Goal: Find specific page/section: Find specific page/section

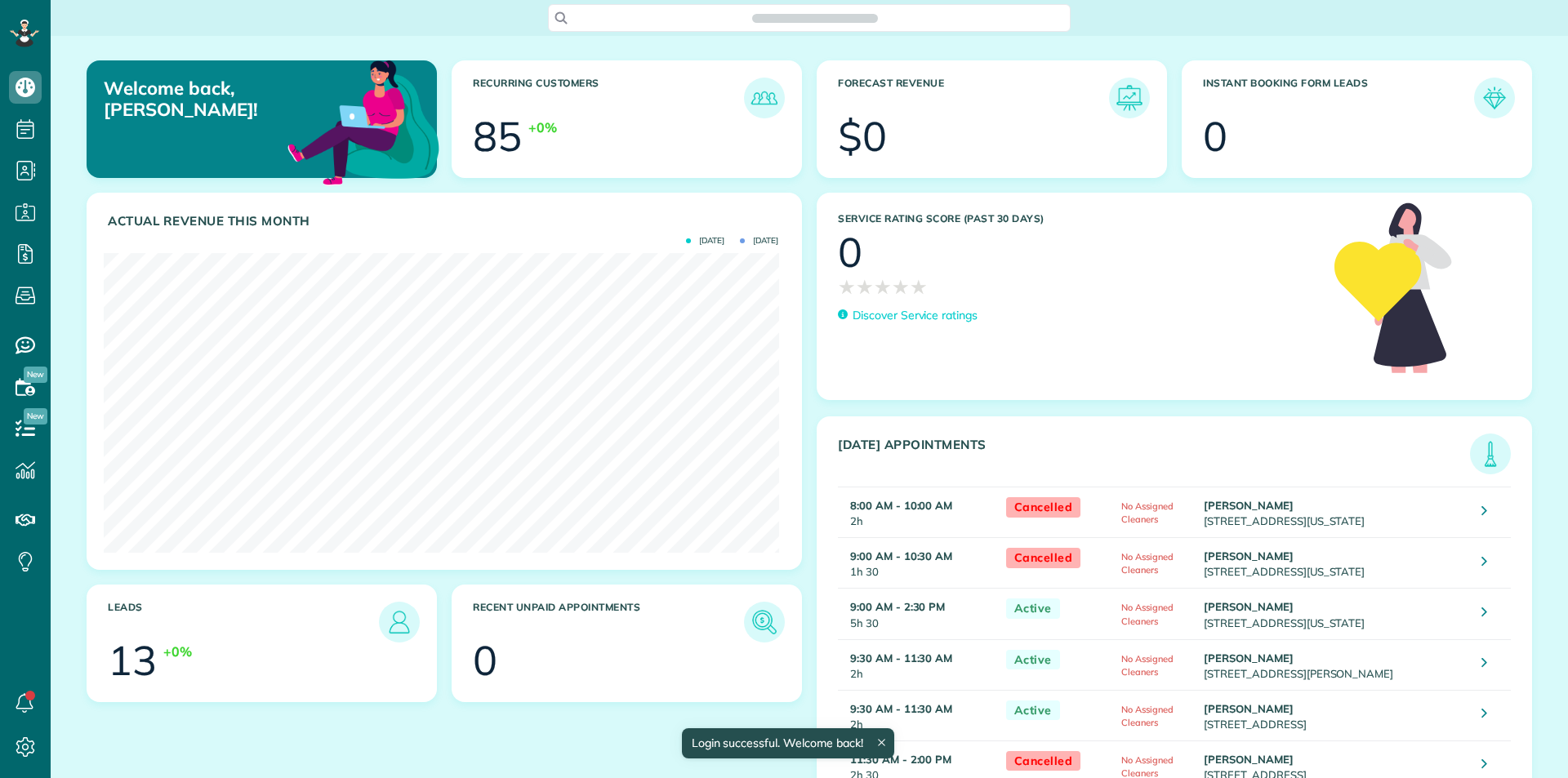
scroll to position [299, 674]
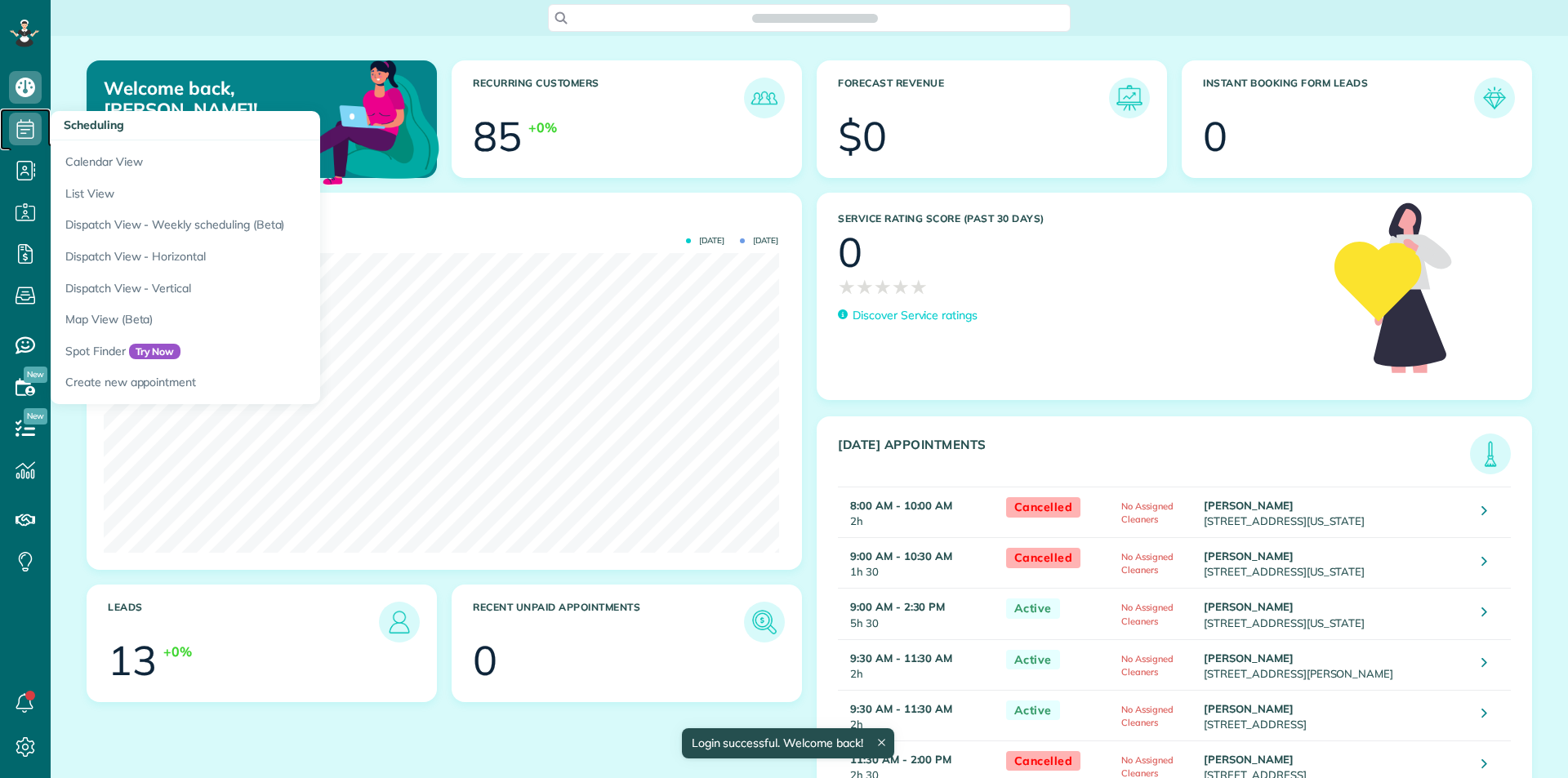
click at [16, 132] on icon at bounding box center [25, 129] width 33 height 33
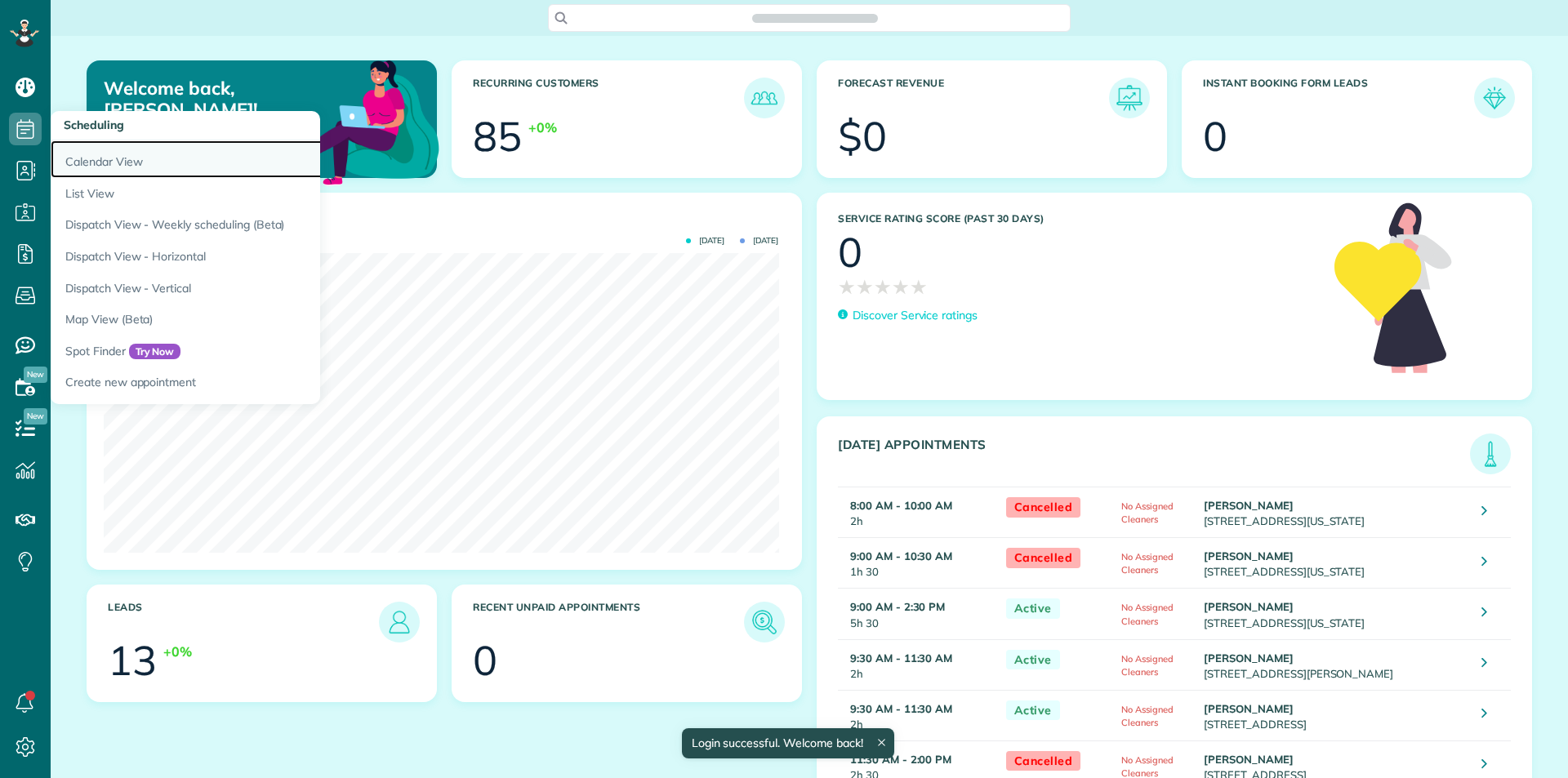
click at [115, 154] on link "Calendar View" at bounding box center [254, 158] width 408 height 37
click at [127, 159] on link "Calendar View" at bounding box center [254, 158] width 408 height 37
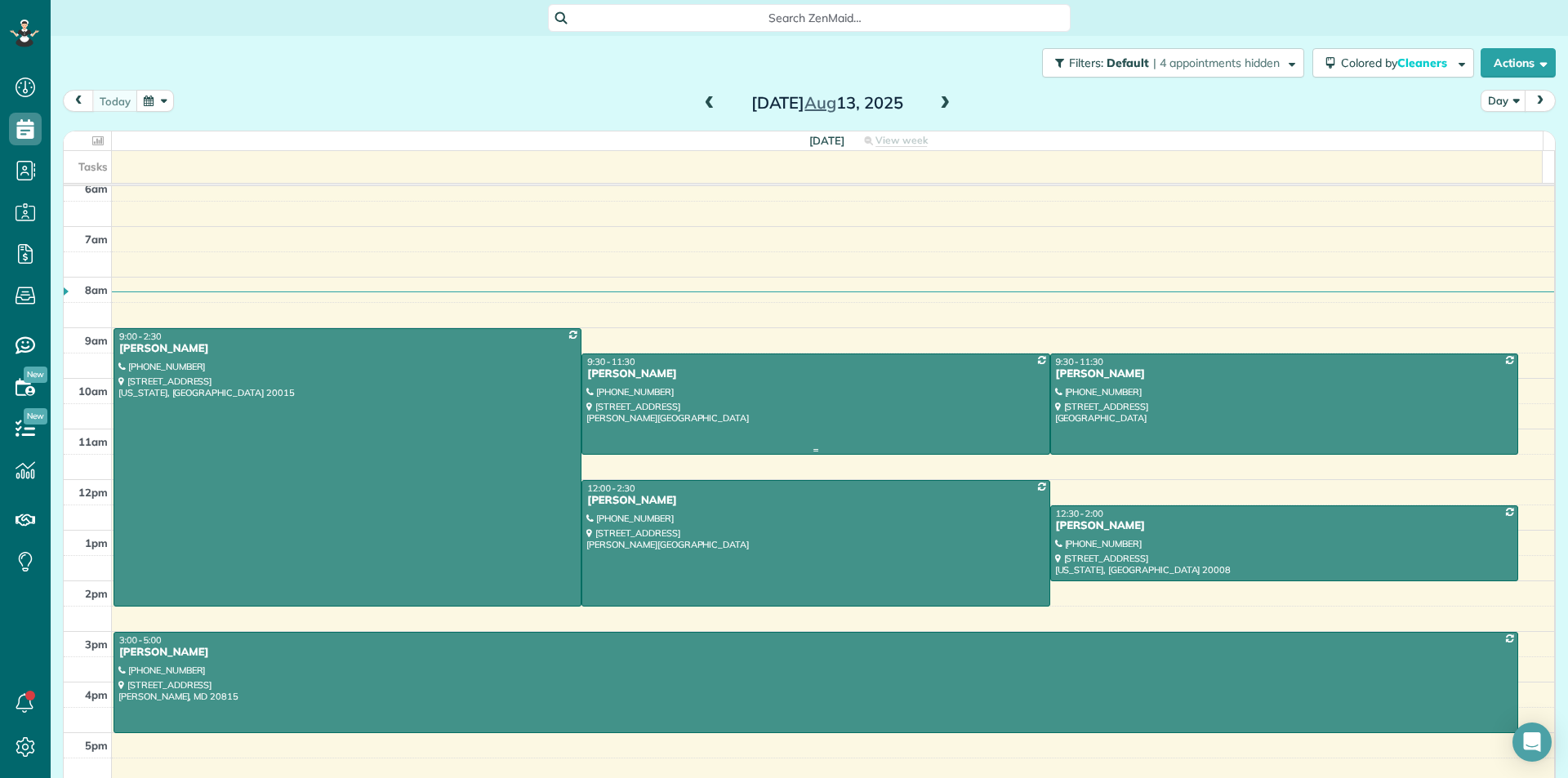
scroll to position [22, 0]
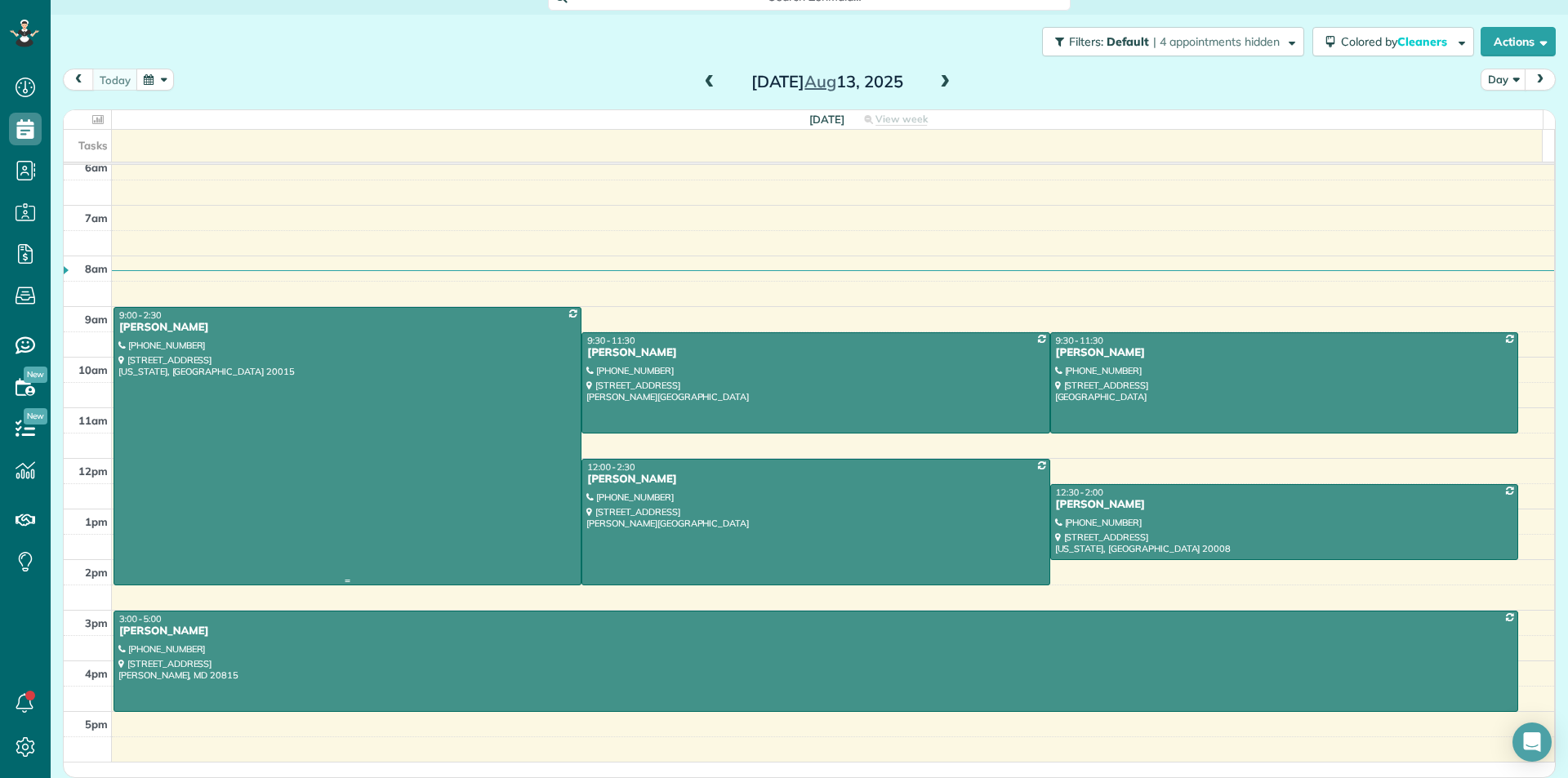
click at [268, 460] on div at bounding box center [347, 447] width 466 height 277
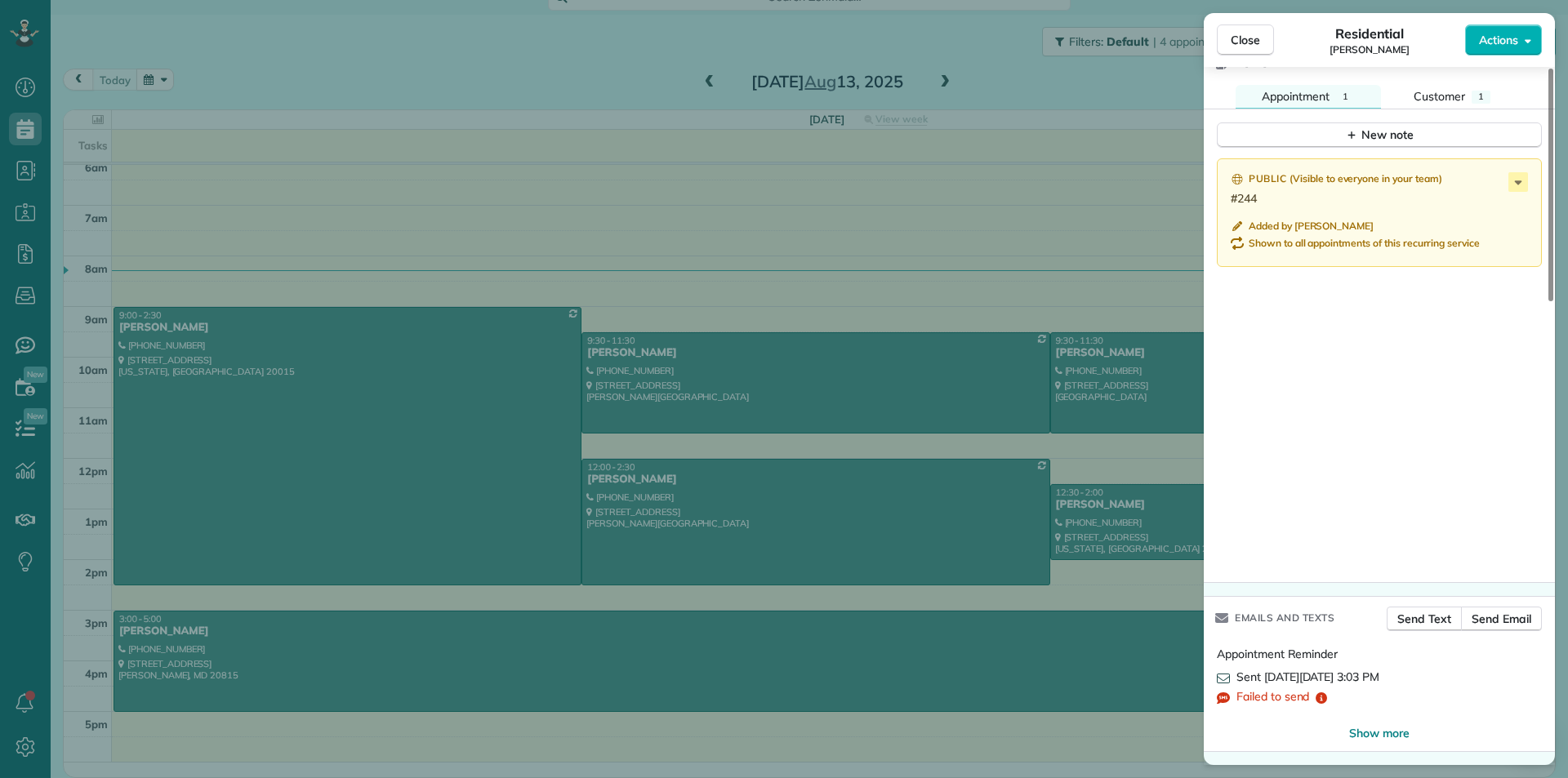
scroll to position [1301, 0]
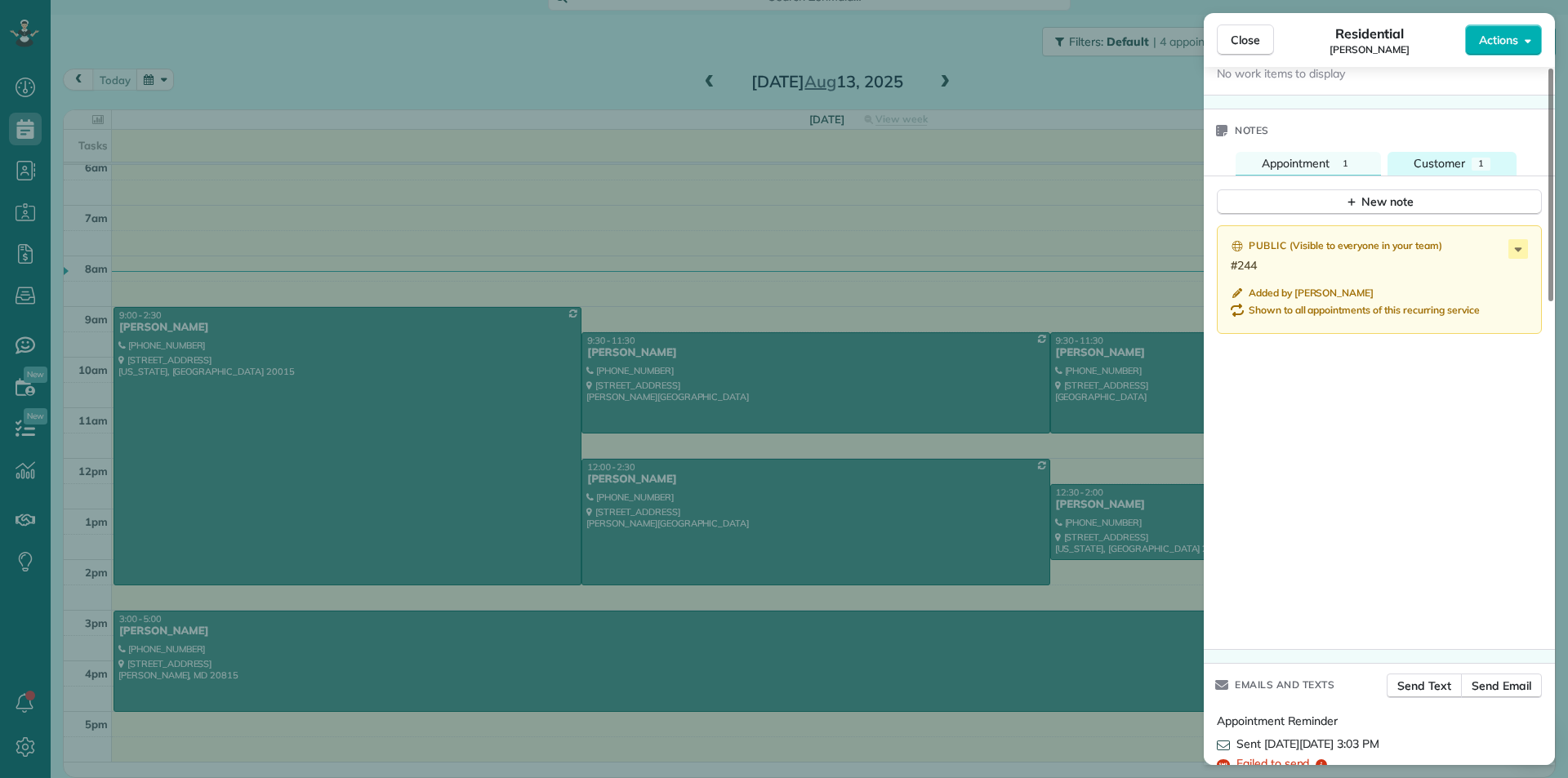
click at [1444, 170] on span "Customer" at bounding box center [1438, 163] width 51 height 15
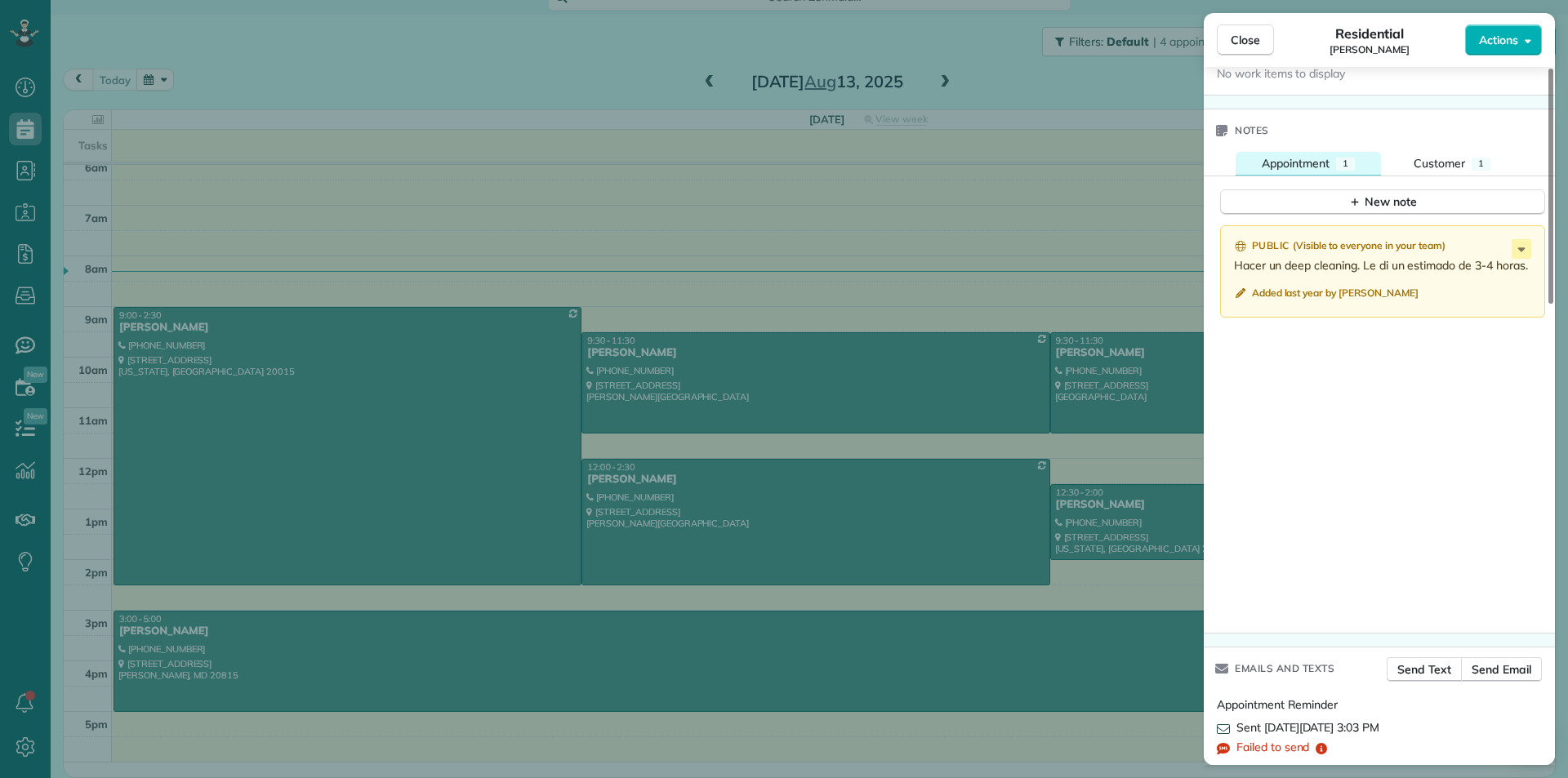
click at [1289, 176] on button "Appointment 1" at bounding box center [1308, 163] width 145 height 23
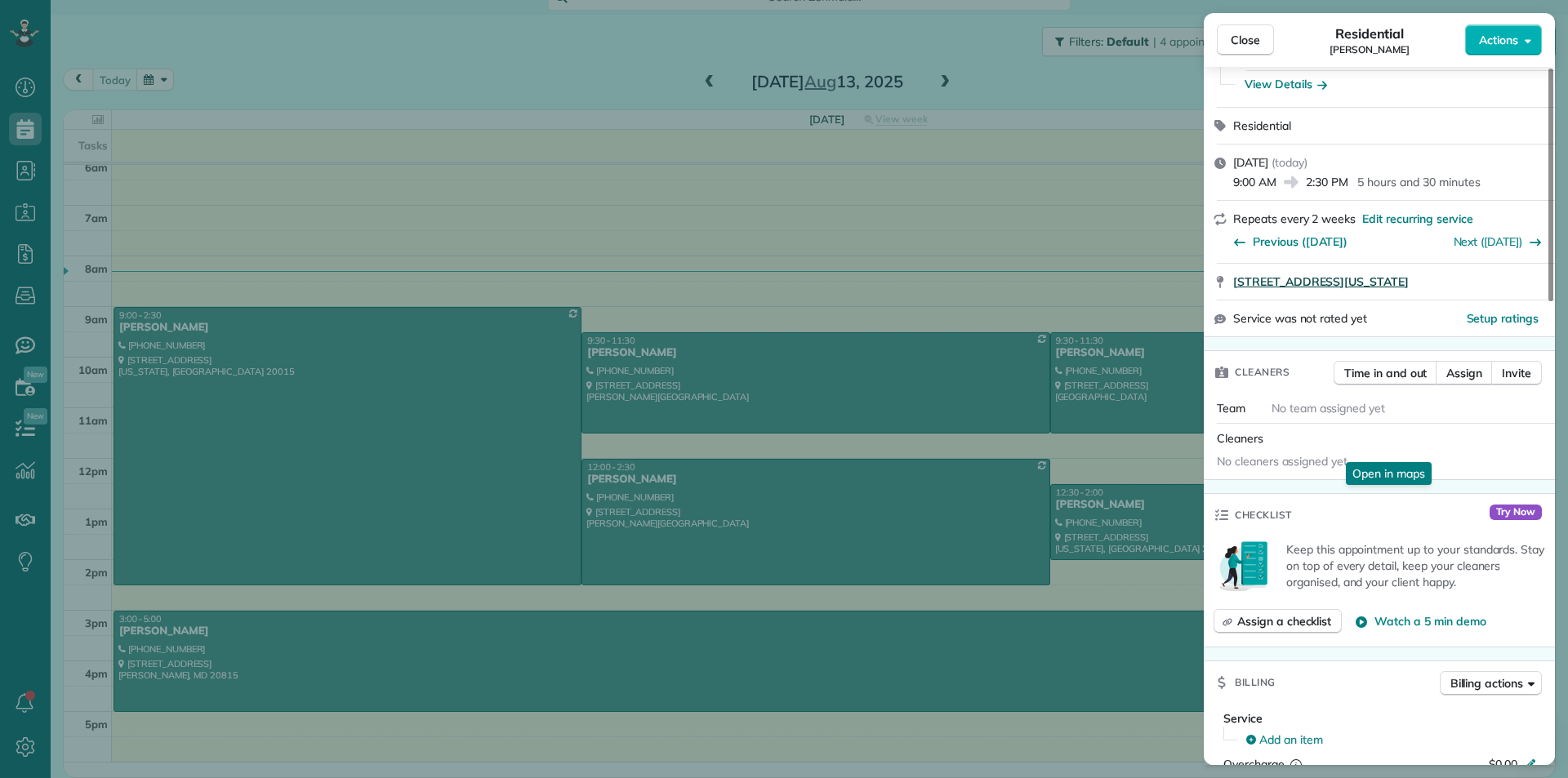
scroll to position [0, 0]
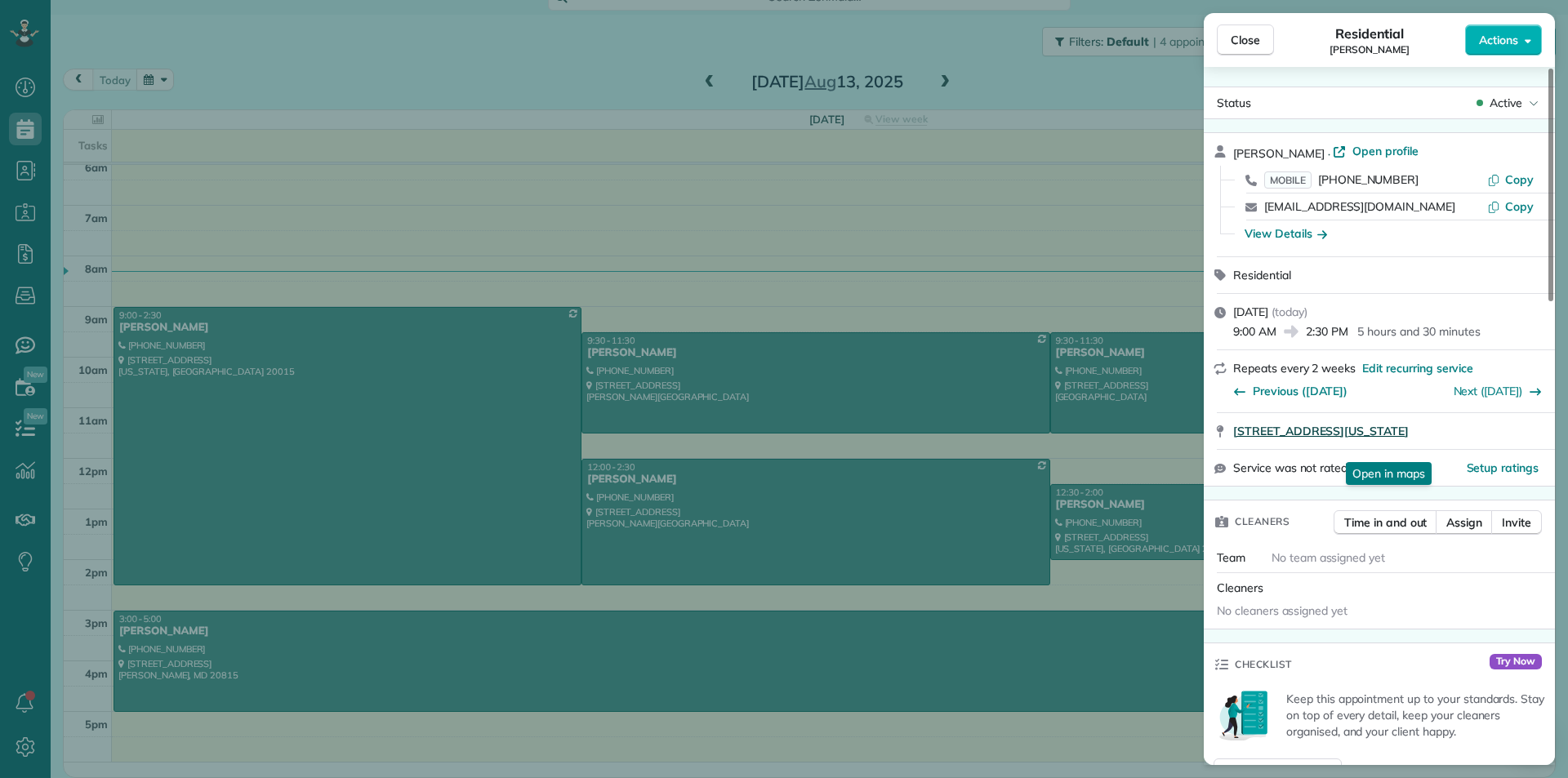
click at [1307, 431] on span "[STREET_ADDRESS][US_STATE]" at bounding box center [1321, 431] width 176 height 16
click at [1263, 38] on button "Close" at bounding box center [1245, 40] width 57 height 31
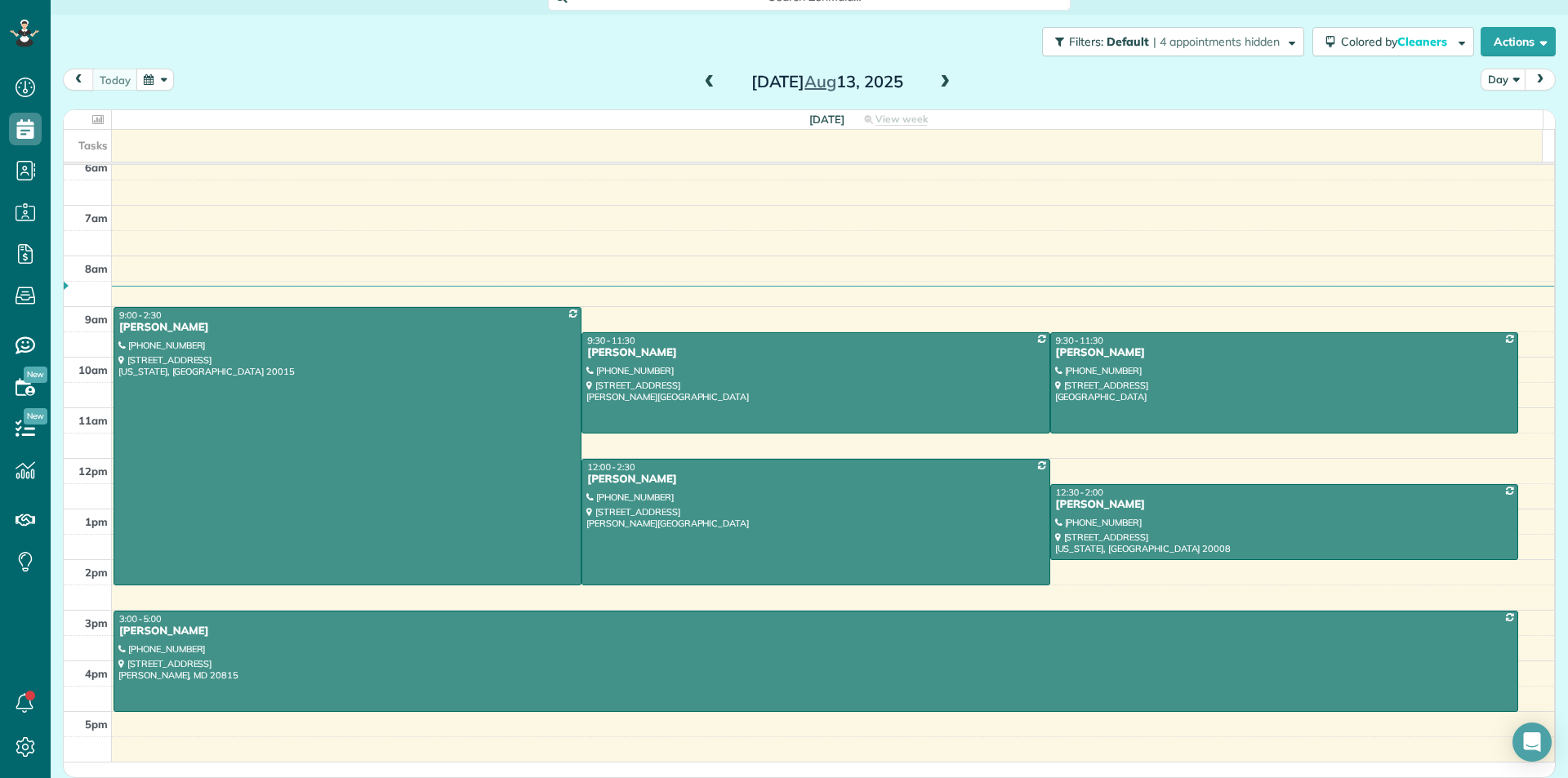
click at [947, 85] on span at bounding box center [944, 82] width 18 height 15
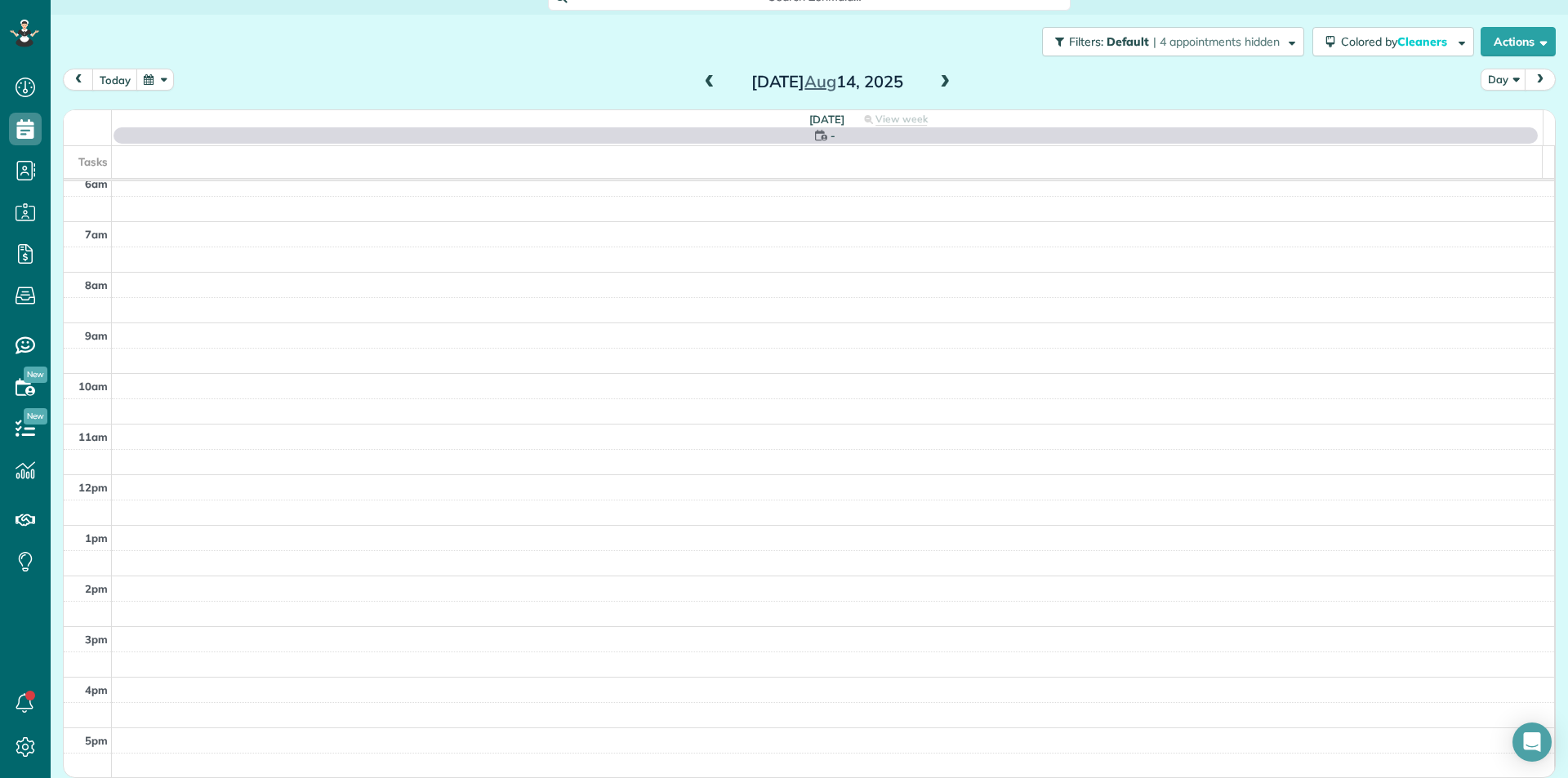
scroll to position [20, 0]
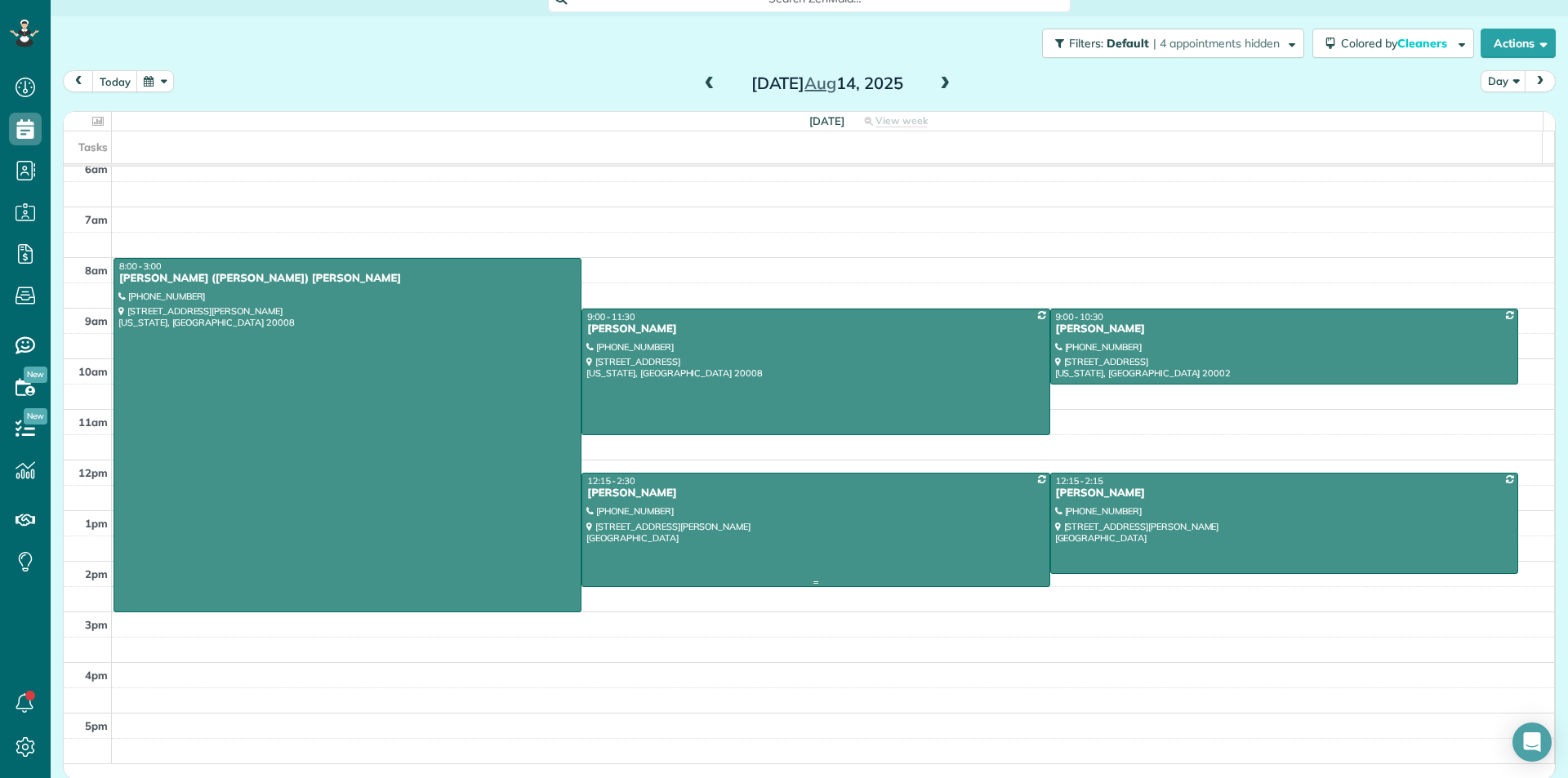
click at [875, 550] on div at bounding box center [815, 530] width 466 height 113
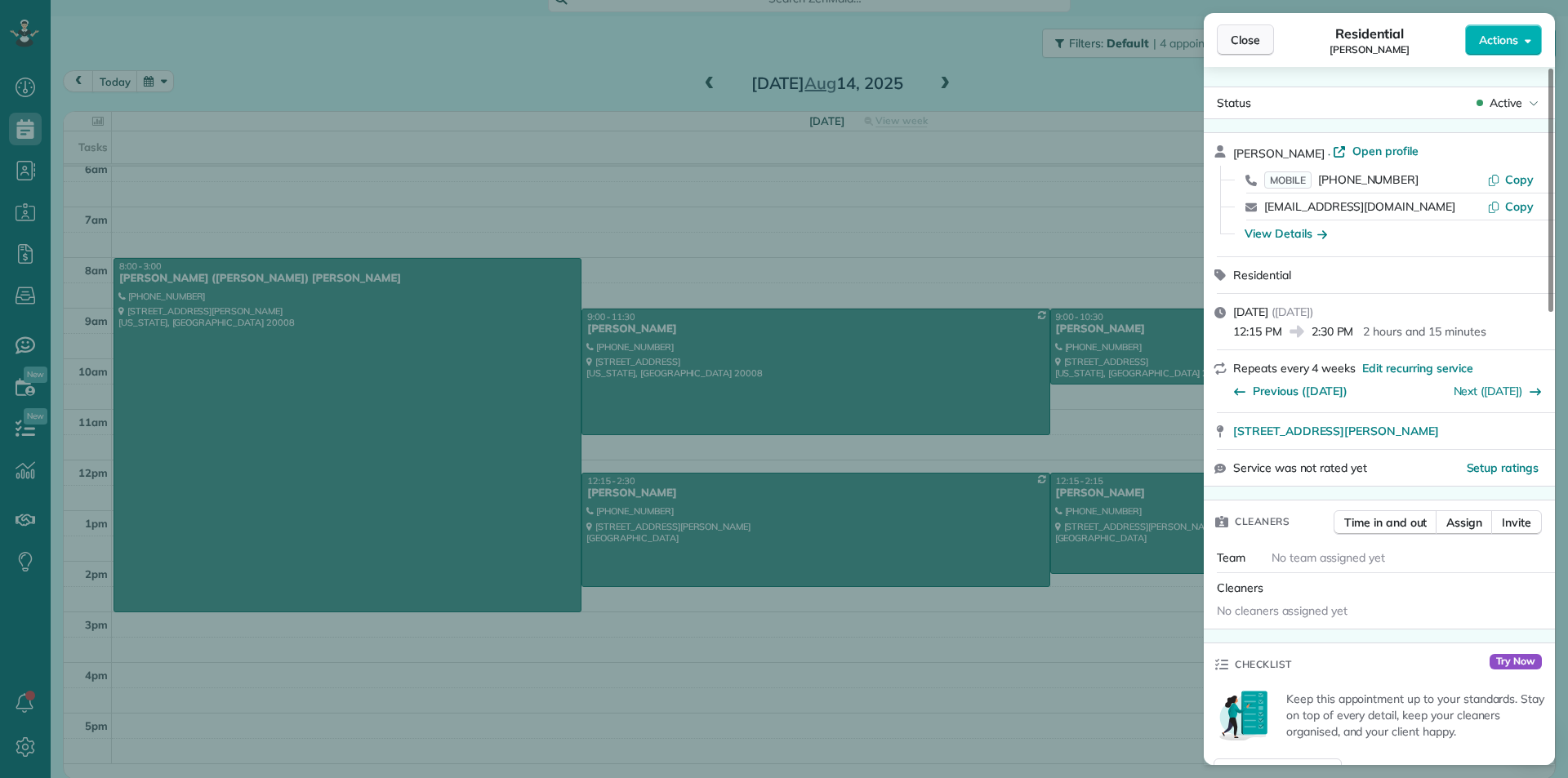
click at [1255, 39] on span "Close" at bounding box center [1245, 40] width 29 height 16
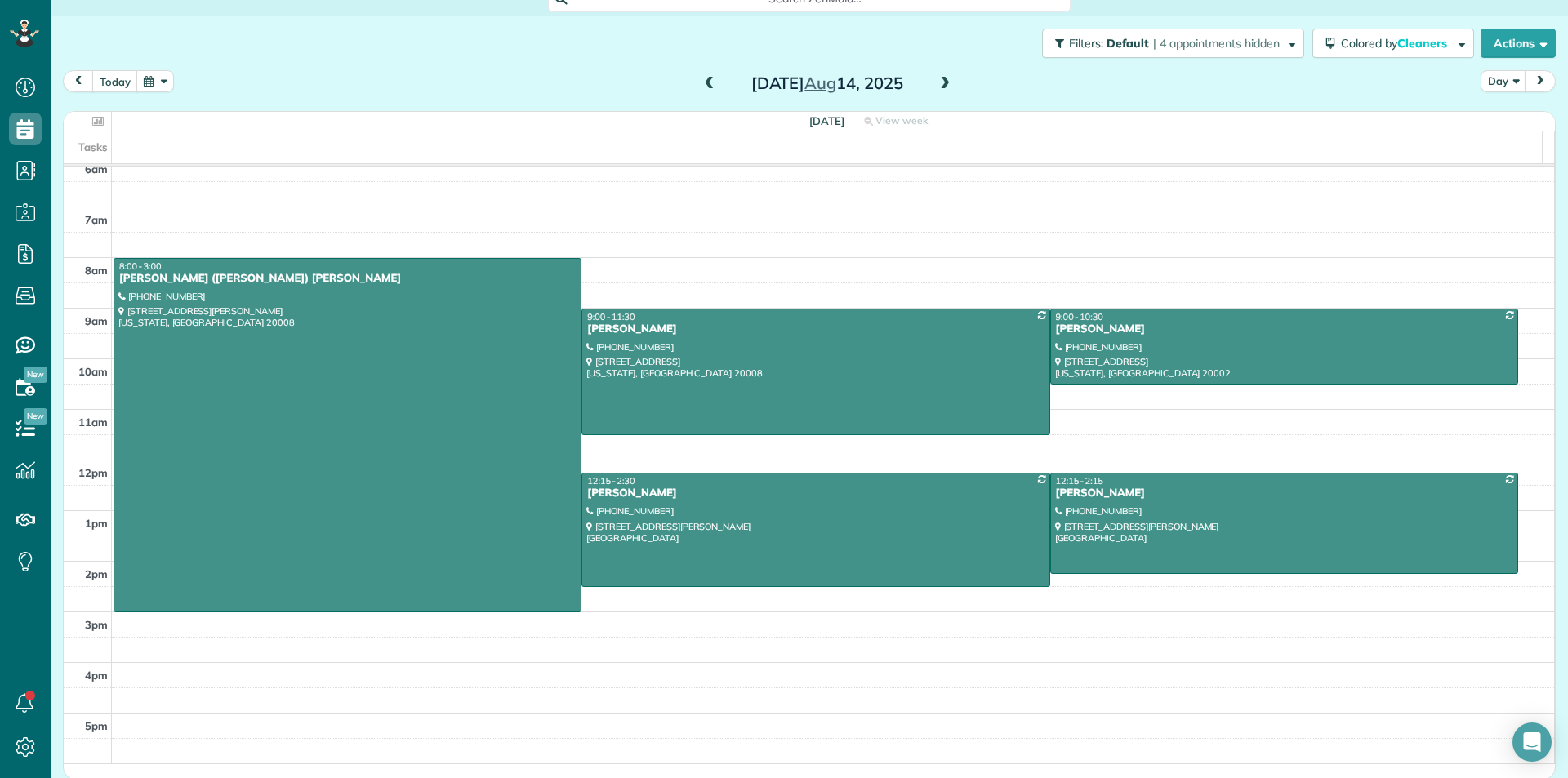
click at [943, 80] on span at bounding box center [944, 84] width 18 height 15
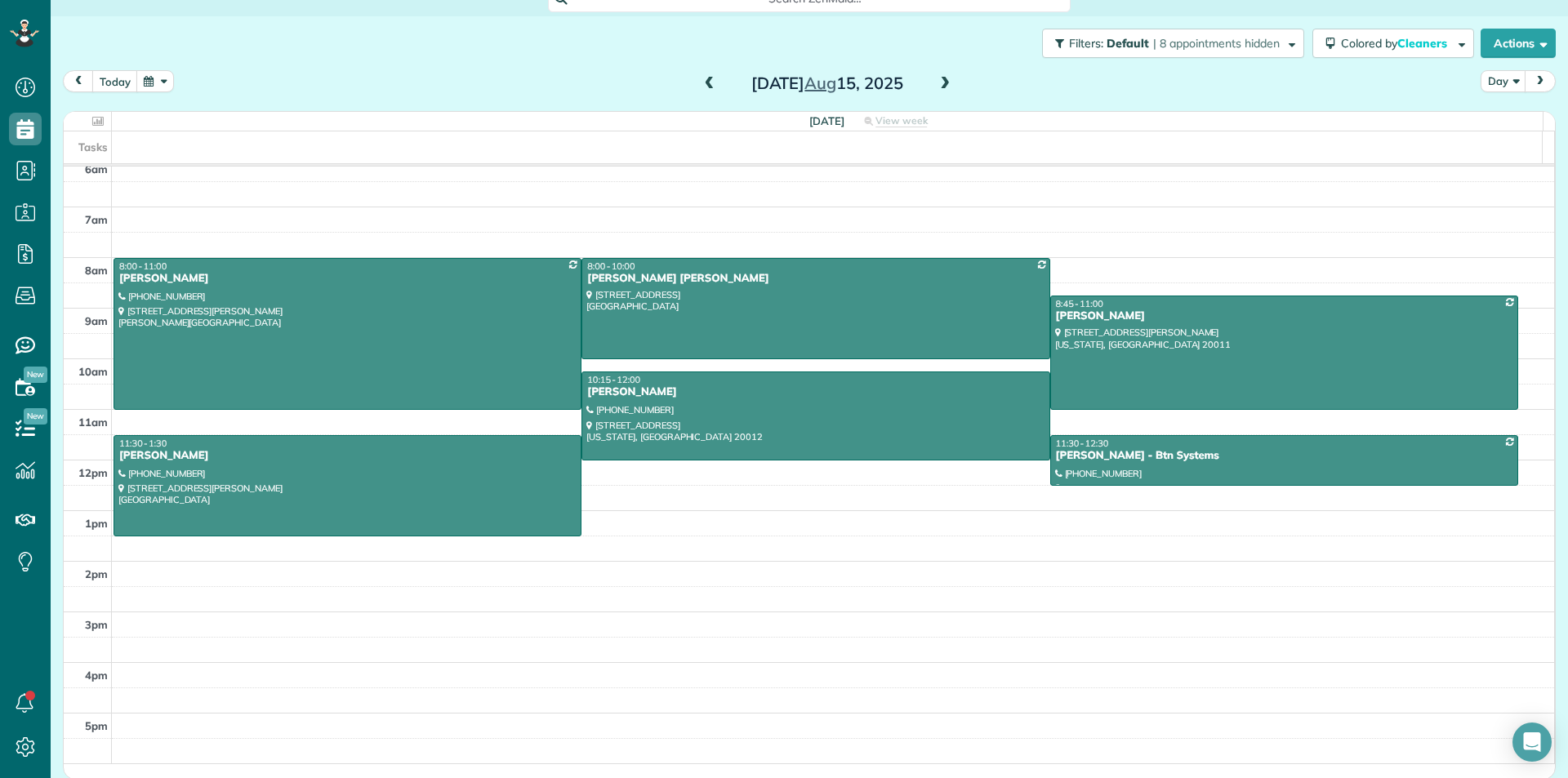
click at [935, 80] on span at bounding box center [944, 84] width 18 height 15
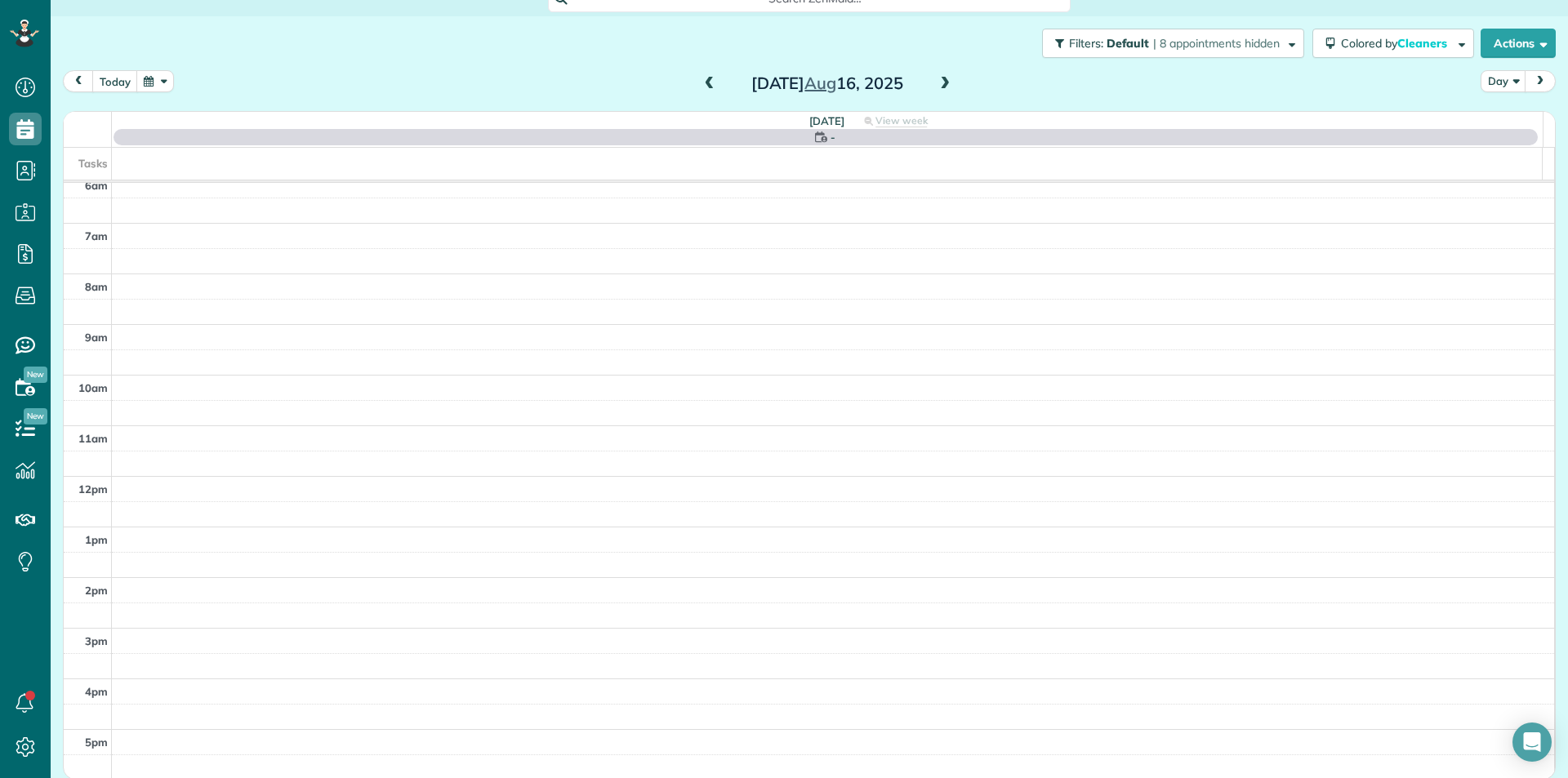
click at [935, 79] on span at bounding box center [944, 84] width 18 height 15
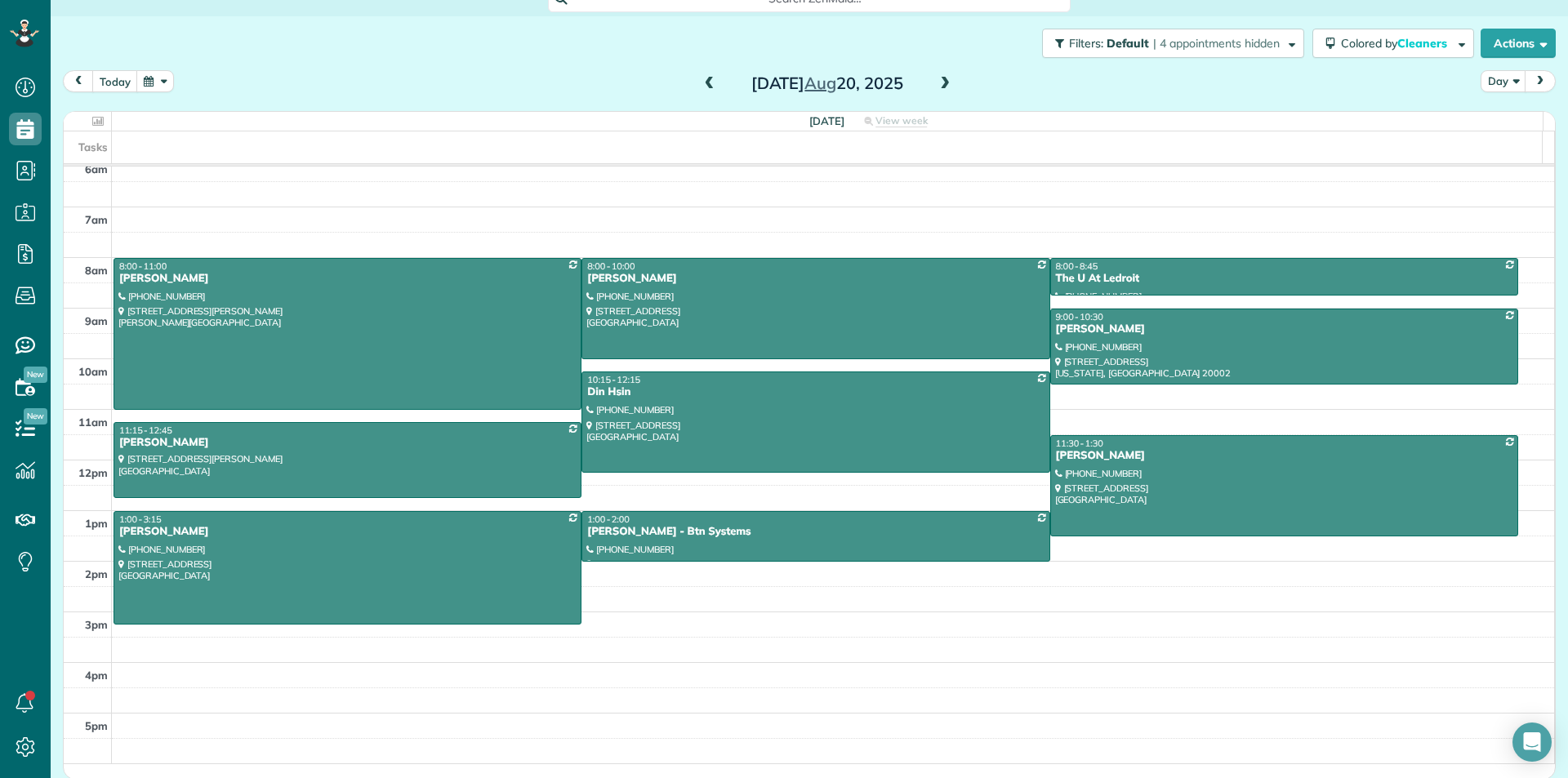
click at [697, 89] on div "Wednesday Aug 20, 2025" at bounding box center [827, 83] width 261 height 26
click at [701, 79] on span at bounding box center [710, 84] width 18 height 15
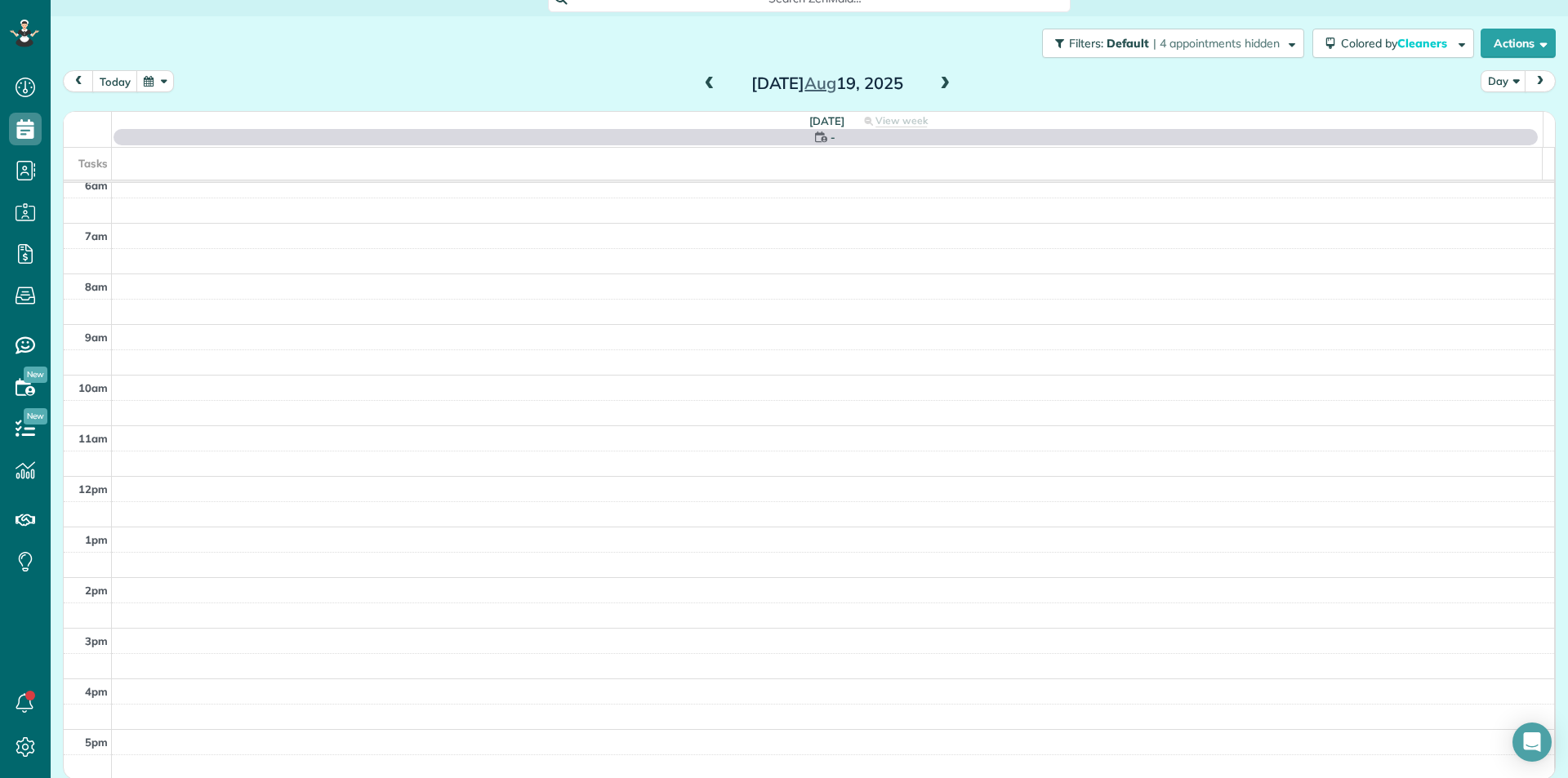
click at [701, 79] on span at bounding box center [710, 84] width 18 height 15
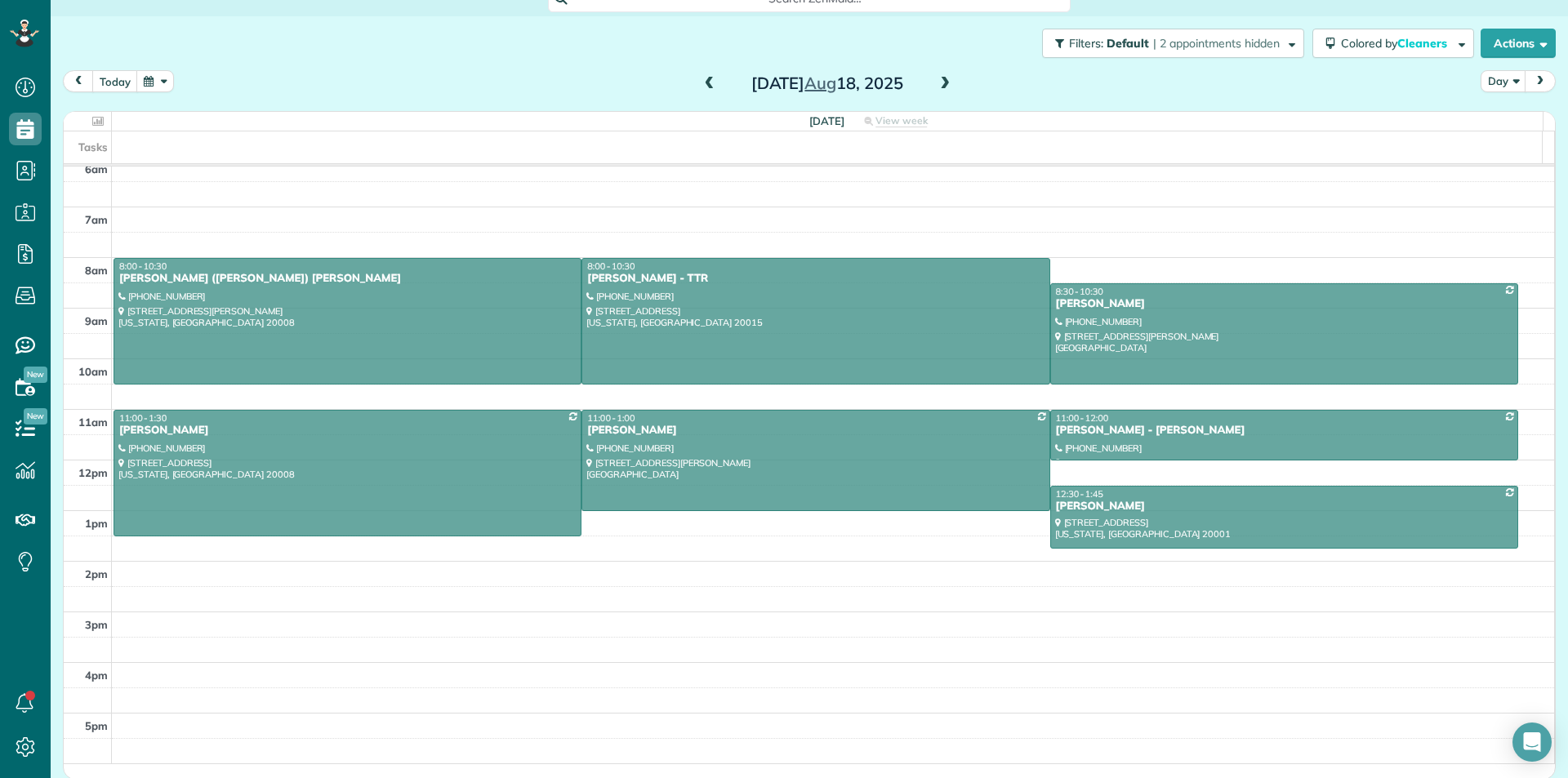
click at [701, 92] on span at bounding box center [710, 84] width 18 height 24
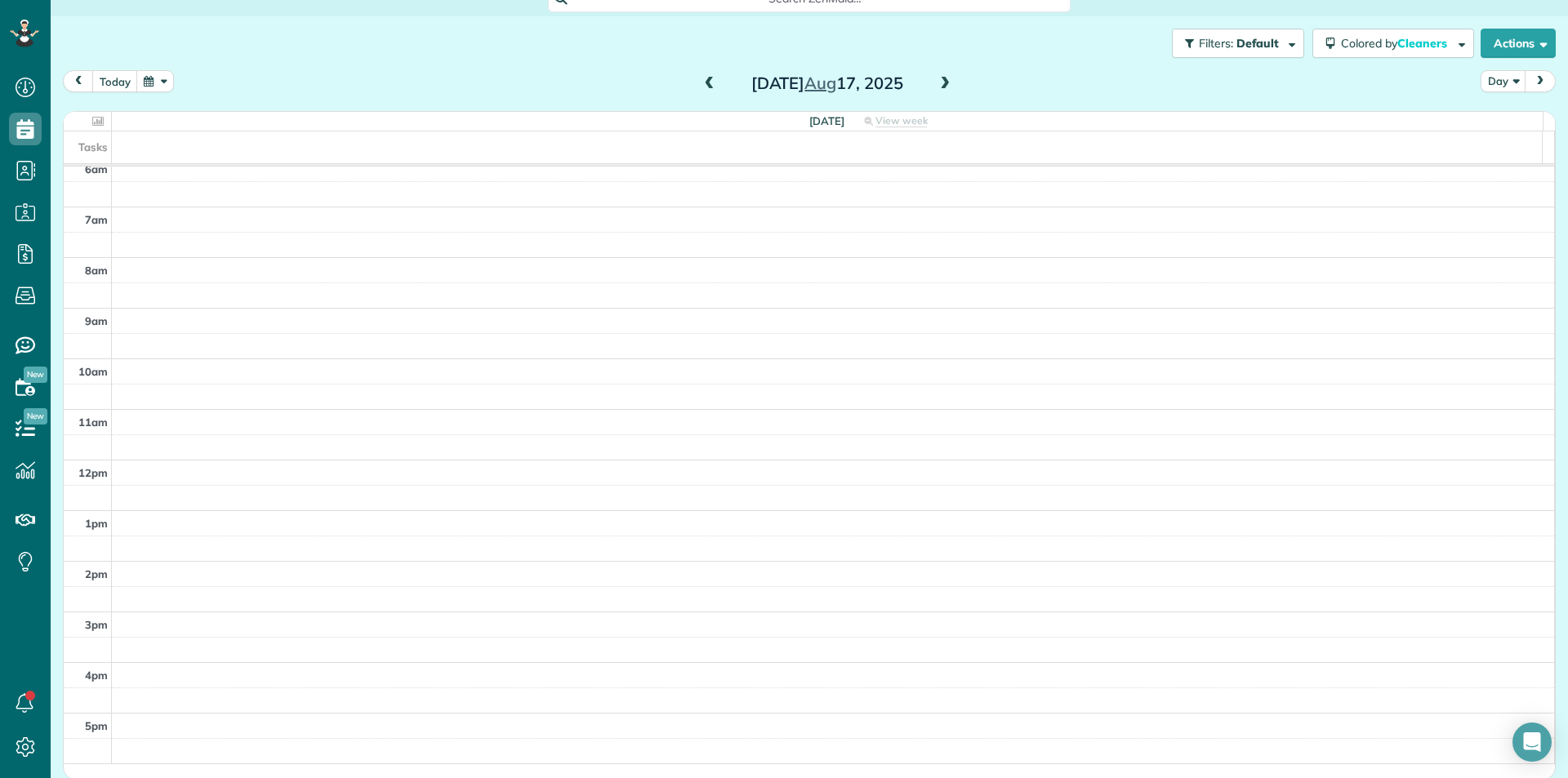
click at [705, 87] on span at bounding box center [710, 84] width 18 height 15
click at [715, 83] on div "Friday Aug 15, 2025" at bounding box center [827, 83] width 261 height 26
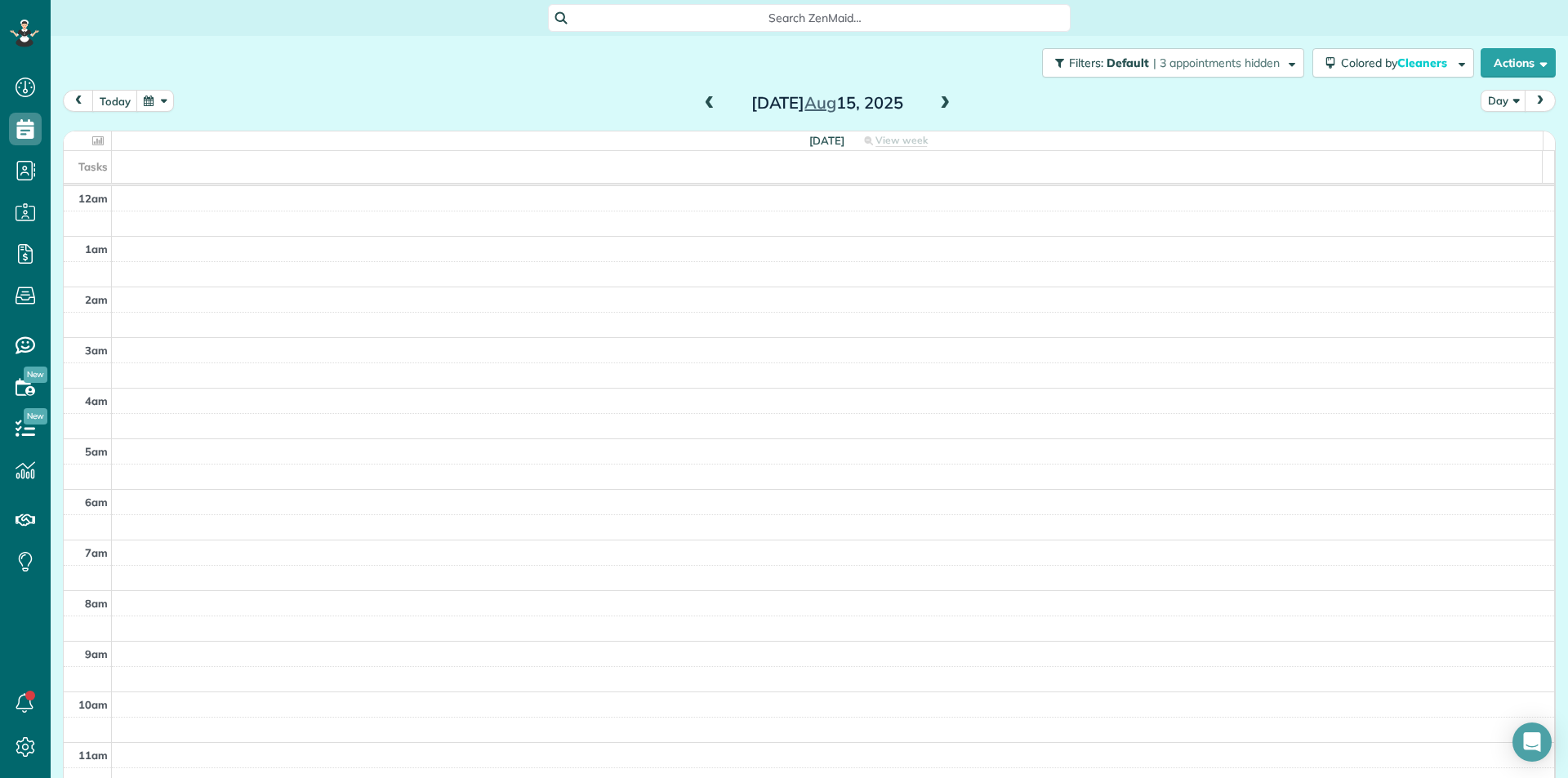
click at [701, 100] on span at bounding box center [710, 103] width 18 height 15
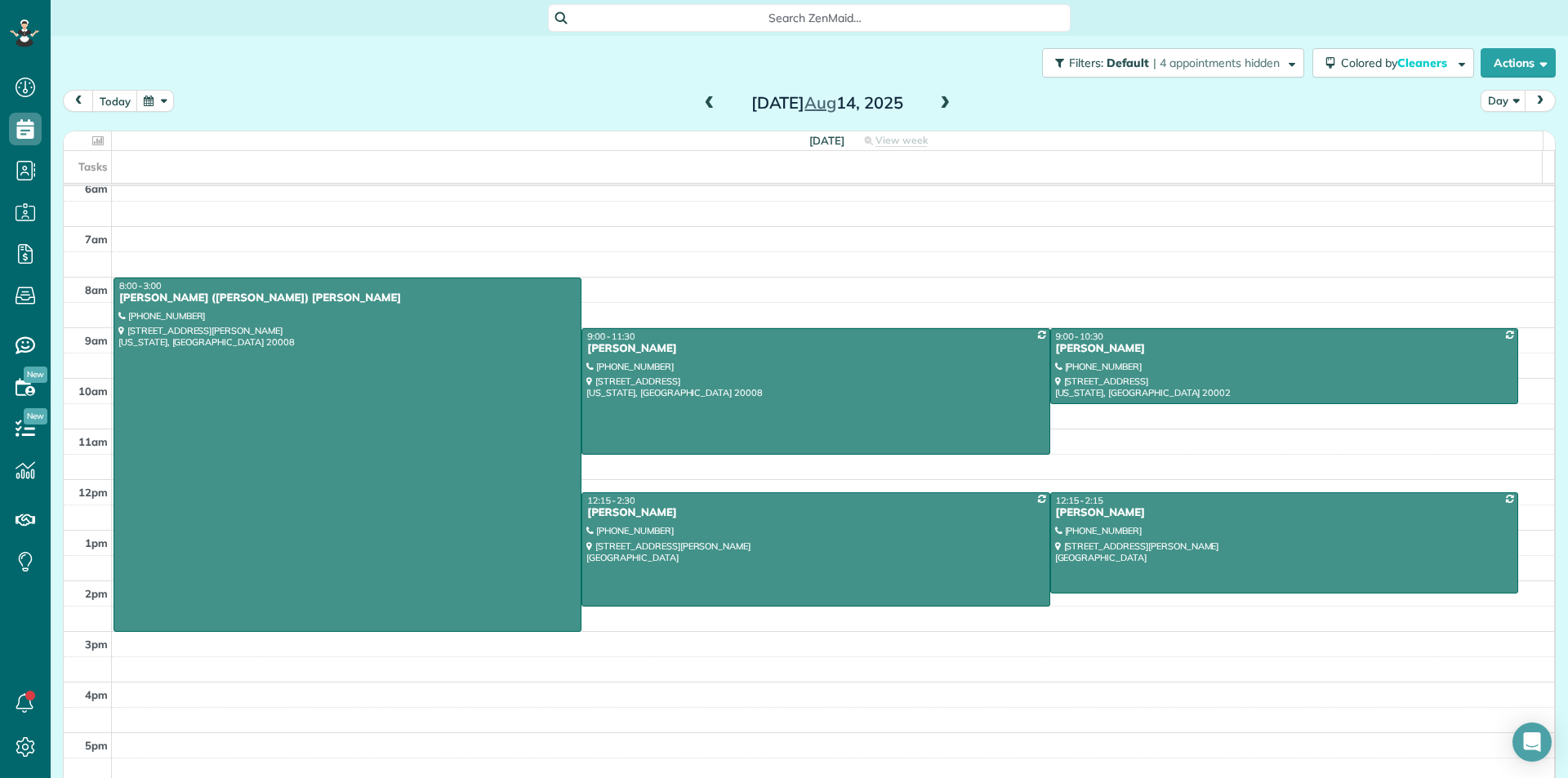
click at [935, 103] on span at bounding box center [944, 103] width 18 height 15
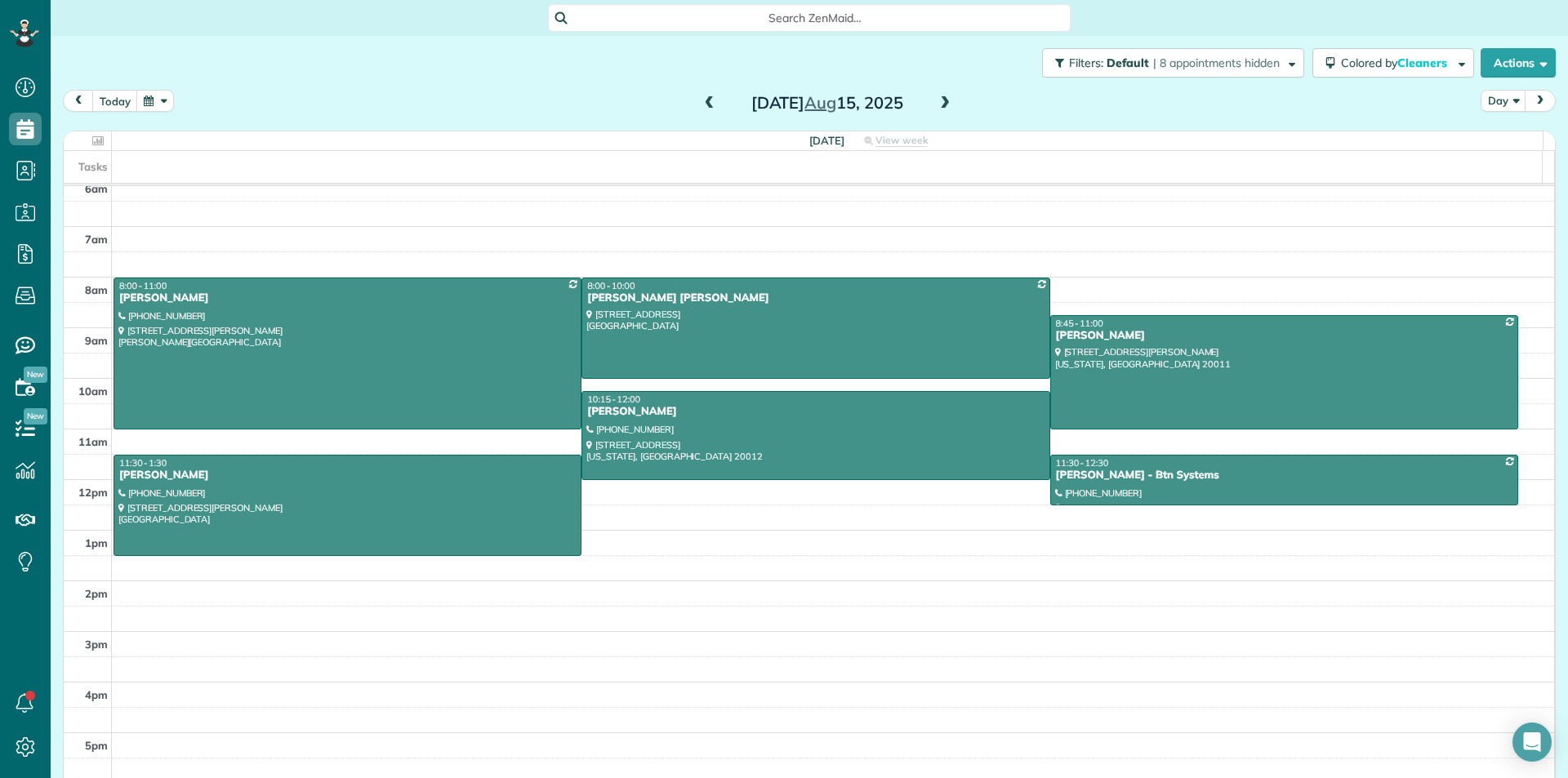
click at [935, 102] on span at bounding box center [944, 103] width 18 height 15
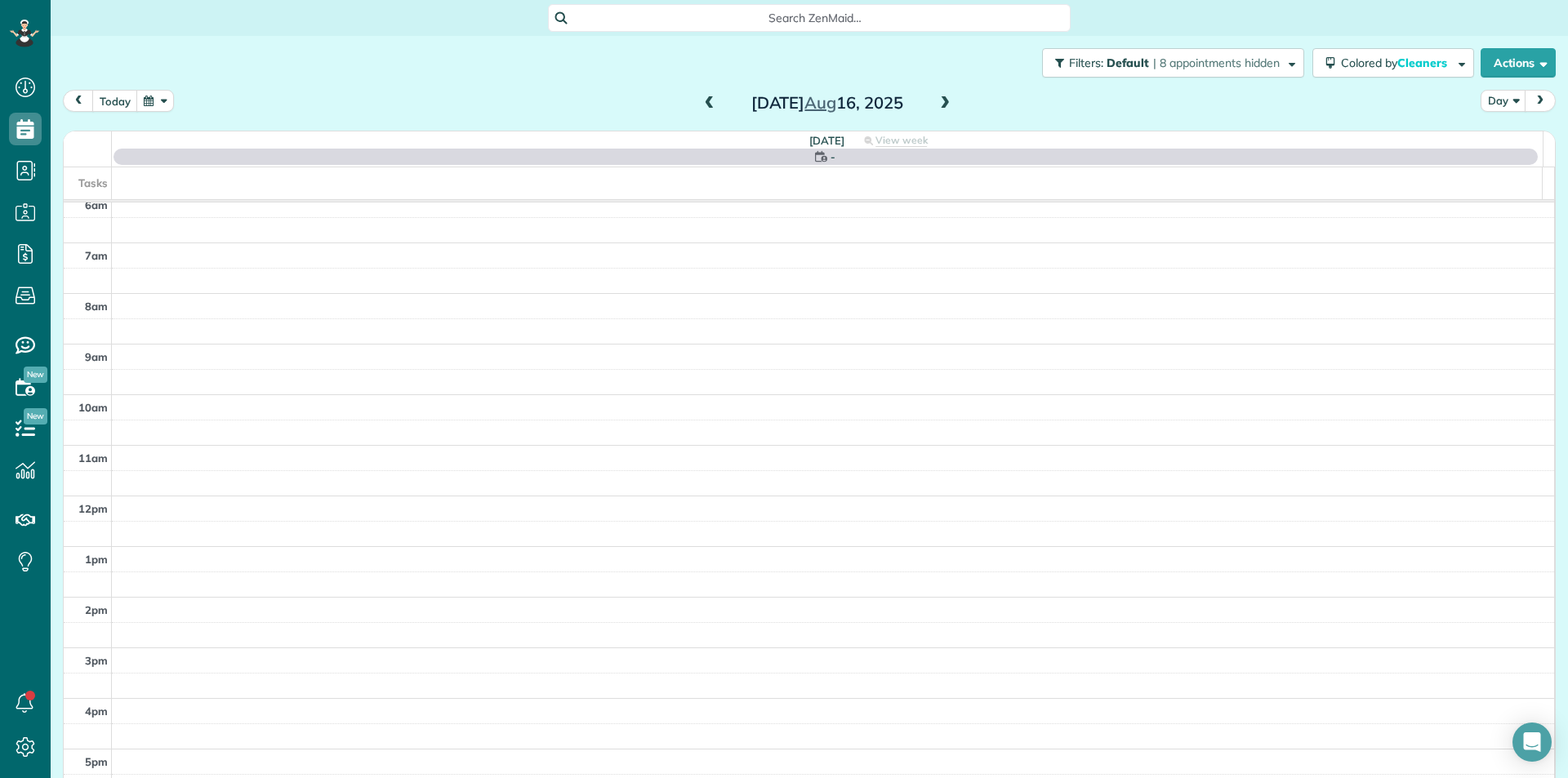
click at [935, 102] on span at bounding box center [944, 103] width 18 height 15
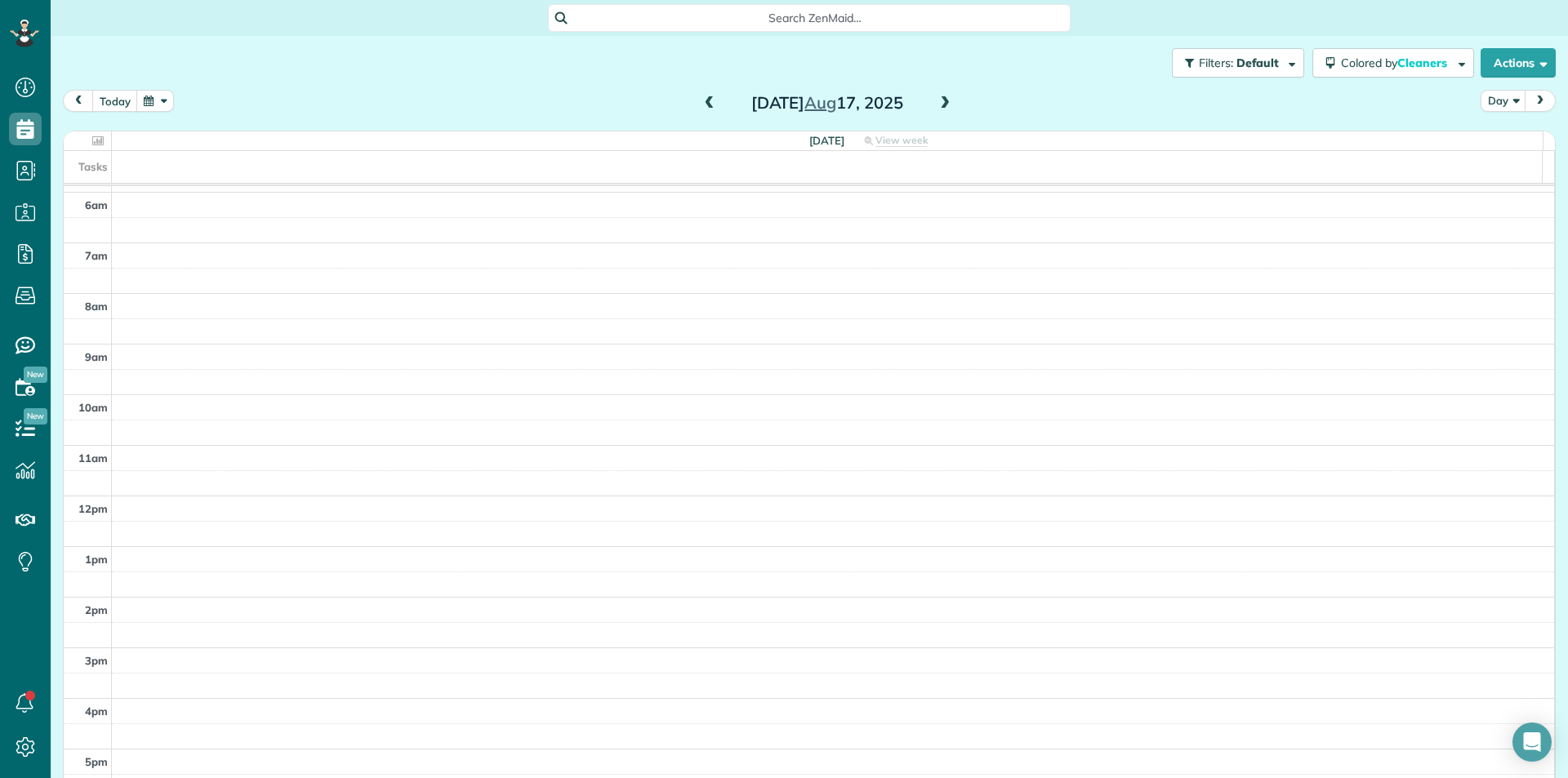
click at [935, 101] on span at bounding box center [944, 103] width 18 height 15
